Goal: Entertainment & Leisure: Consume media (video, audio)

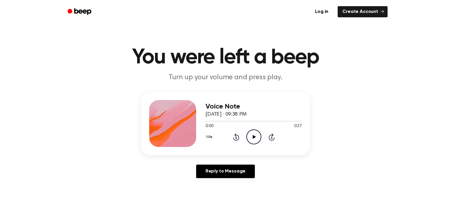
click at [254, 140] on icon "Play Audio" at bounding box center [253, 137] width 15 height 15
click at [257, 137] on icon "Play Audio" at bounding box center [253, 137] width 15 height 15
click at [252, 142] on icon "Play Audio" at bounding box center [253, 137] width 15 height 15
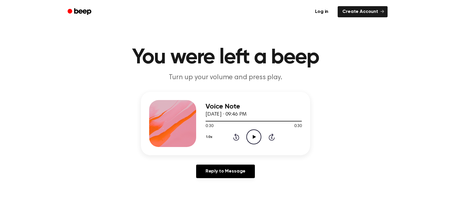
click at [252, 142] on icon "Play Audio" at bounding box center [253, 137] width 15 height 15
click at [256, 142] on icon "Play Audio" at bounding box center [253, 137] width 15 height 15
click at [257, 139] on icon "Play Audio" at bounding box center [253, 137] width 15 height 15
